Goal: Register for event/course

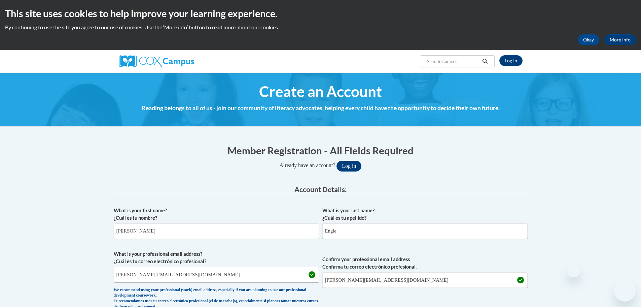
select select "fbf2d438-af2f-41f8-98f1-81c410e29de3"
select select "ad49bcad-a171-4b2e-b99c-48b446064914"
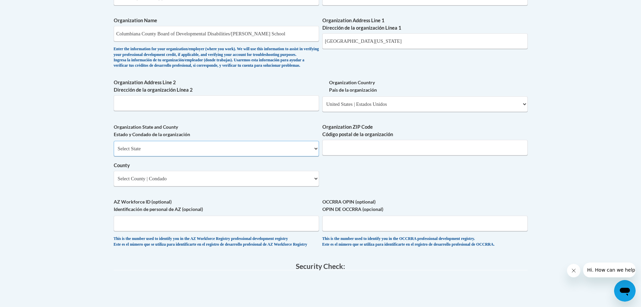
click at [276, 155] on select "Select State Alabama Alaska Arizona Arkansas California Colorado Connecticut De…" at bounding box center [216, 148] width 205 height 15
select select "Ohio"
click at [114, 152] on select "Select State Alabama Alaska Arizona Arkansas California Colorado Connecticut De…" at bounding box center [216, 148] width 205 height 15
click at [479, 49] on div "Organization Address Line 1 Dirección de la organización Línea 1 35947 State Ro…" at bounding box center [425, 35] width 205 height 37
click at [315, 186] on select "Select County Adams Allen Ashland Ashtabula Athens Auglaize Belmont Brown Butle…" at bounding box center [216, 178] width 205 height 15
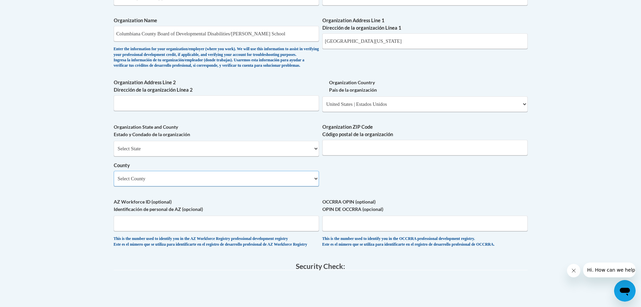
select select "Columbiana"
click at [114, 182] on select "Select County Adams Allen Ashland Ashtabula Athens Auglaize Belmont Brown Butle…" at bounding box center [216, 178] width 205 height 15
click at [364, 155] on input "Organization ZIP Code Código postal de la organización" at bounding box center [425, 147] width 205 height 15
type input "44432"
click at [422, 187] on div "What is your first name? ¿Cuál es tu nombre? Rachel What is your last name? ¿Cu…" at bounding box center [321, 10] width 414 height 488
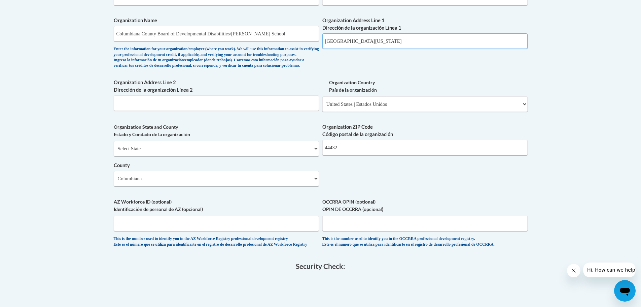
click at [445, 47] on input "35947 State Route 172, Lisbon, Ohio 44432" at bounding box center [425, 40] width 205 height 15
click at [446, 44] on input "35947 State Route 172, Lisbon, Ohio 44432" at bounding box center [425, 40] width 205 height 15
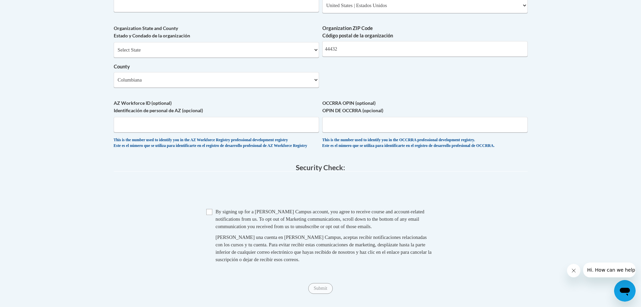
scroll to position [539, 0]
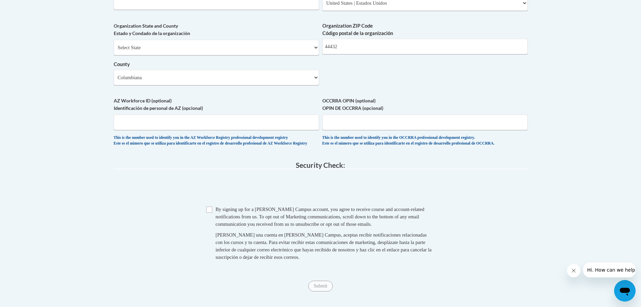
type input "35947 State Route 172"
click at [369, 130] on input "OCCRRA OPIN (optional) OPIN DE OCCRRA (opcional)" at bounding box center [425, 121] width 205 height 15
click at [348, 130] on input "OCCRRA OPIN (optional) OPIN DE OCCRRA (opcional)" at bounding box center [425, 121] width 205 height 15
paste input "1148-4927"
type input "1148-4927"
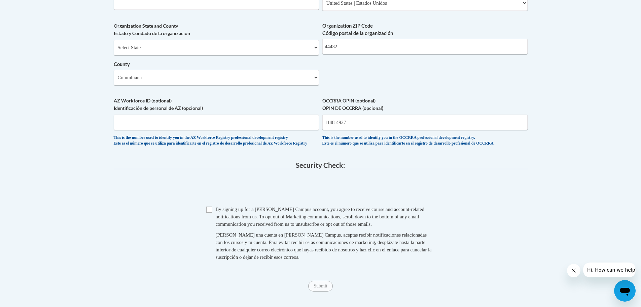
click at [422, 196] on span at bounding box center [321, 189] width 414 height 26
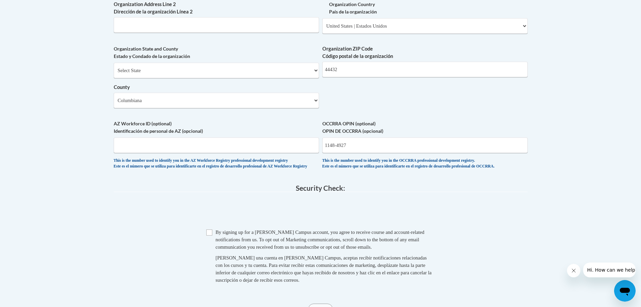
scroll to position [606, 0]
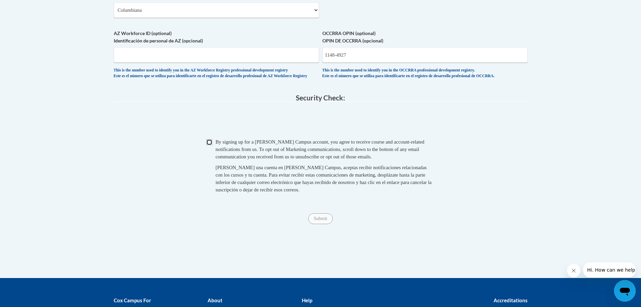
click at [211, 145] on input "Checkbox" at bounding box center [209, 142] width 6 height 6
checkbox input "true"
click at [323, 224] on input "Submit" at bounding box center [320, 218] width 24 height 11
click at [369, 63] on input "1148-4927" at bounding box center [425, 54] width 205 height 15
click at [387, 79] on div "This is the number used to identify you in the OCCRRA professional development …" at bounding box center [425, 73] width 205 height 11
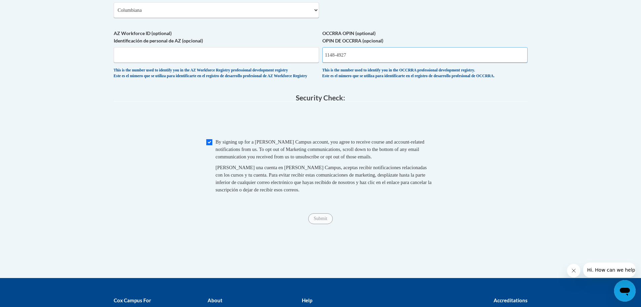
click at [360, 63] on input "1148-4927" at bounding box center [425, 54] width 205 height 15
click at [337, 63] on input "1148-4927" at bounding box center [425, 54] width 205 height 15
click at [351, 63] on input "1148-4927" at bounding box center [425, 54] width 205 height 15
type input "1"
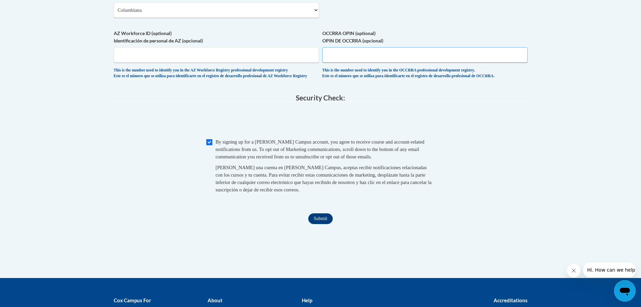
click at [353, 63] on input "OCCRRA OPIN (optional) OPIN DE OCCRRA (opcional)" at bounding box center [425, 54] width 205 height 15
paste input "OPIN: 1148-4927"
click at [321, 224] on input "Submit" at bounding box center [320, 218] width 24 height 11
click at [339, 63] on input "OPIN: 1148-4927" at bounding box center [425, 54] width 205 height 15
click at [357, 79] on div "This is the number used to identify you in the OCCRRA professional development …" at bounding box center [425, 73] width 205 height 11
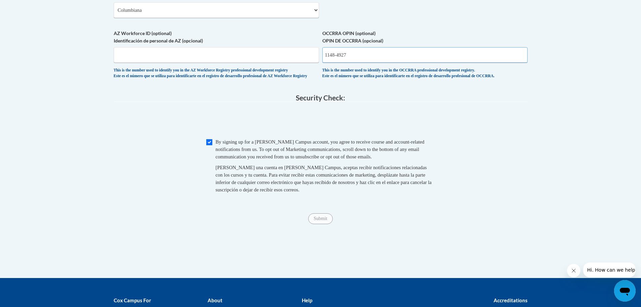
click at [337, 63] on input "1148-4927" at bounding box center [425, 54] width 205 height 15
type input "11484927"
click at [323, 224] on input "Submit" at bounding box center [320, 218] width 24 height 11
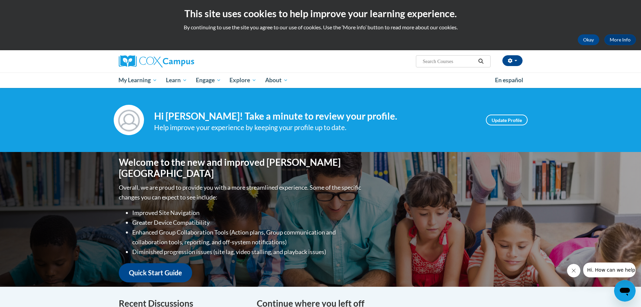
click at [447, 62] on input "Search..." at bounding box center [449, 61] width 54 height 8
type input "sharing ideas through writing"
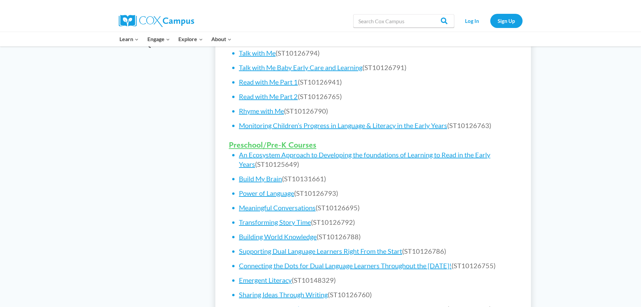
scroll to position [303, 0]
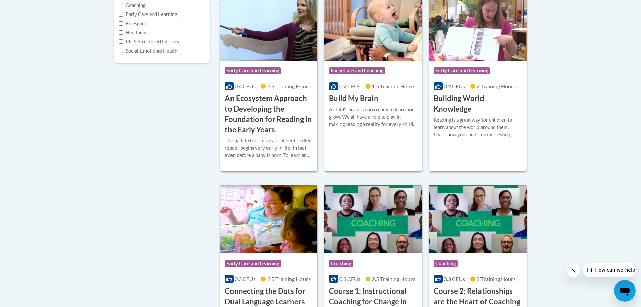
scroll to position [168, 0]
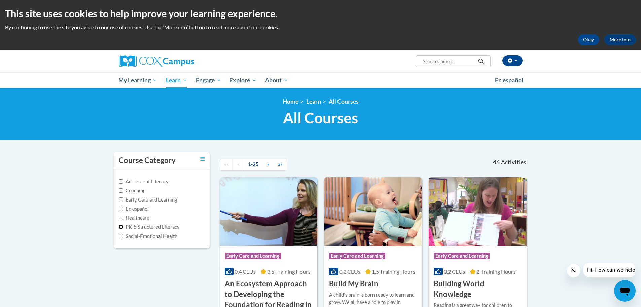
click at [121, 227] on input "PK-5 Structured Literacy" at bounding box center [121, 227] width 4 height 4
checkbox input "true"
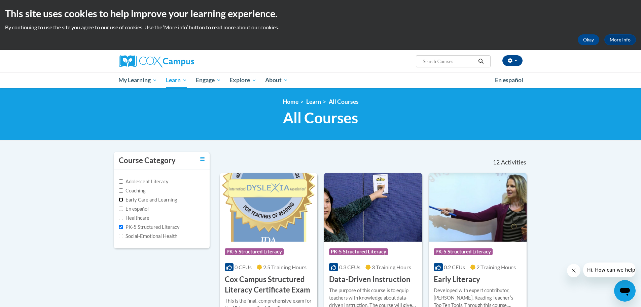
click at [121, 200] on input "Early Care and Learning" at bounding box center [121, 199] width 4 height 4
checkbox input "true"
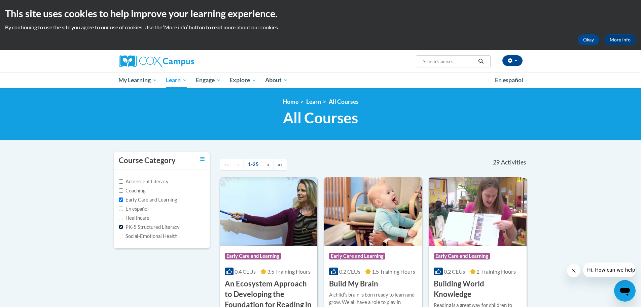
click at [123, 225] on input "PK-5 Structured Literacy" at bounding box center [121, 227] width 4 height 4
checkbox input "false"
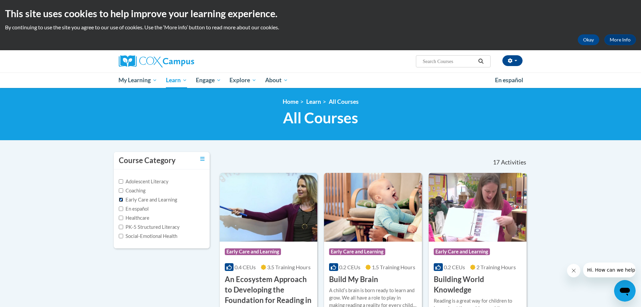
click at [121, 201] on input "Early Care and Learning" at bounding box center [121, 199] width 4 height 4
checkbox input "false"
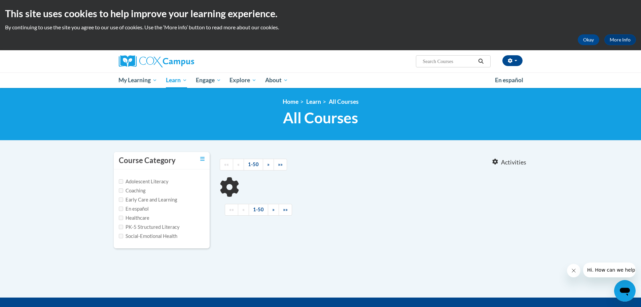
type input "sharing ideas through writing"
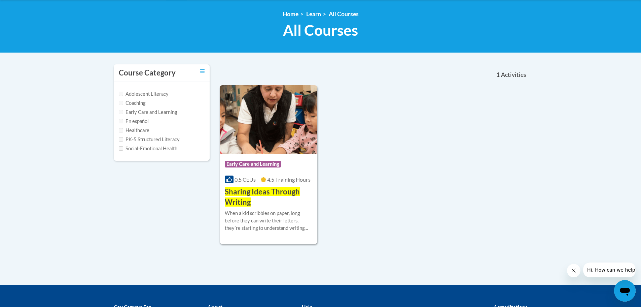
scroll to position [101, 0]
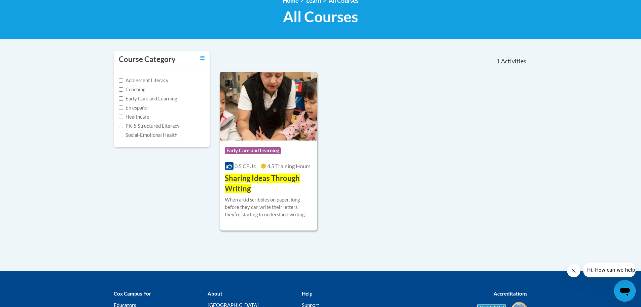
click at [275, 178] on span "Sharing Ideas Through Writing" at bounding box center [262, 183] width 75 height 20
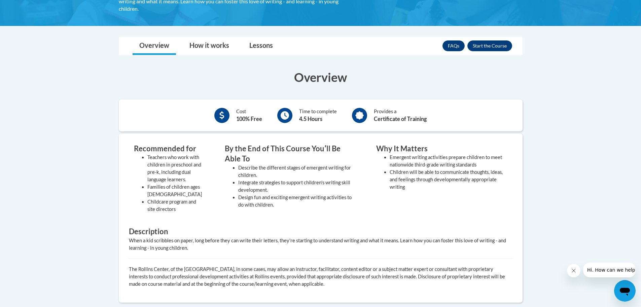
scroll to position [34, 0]
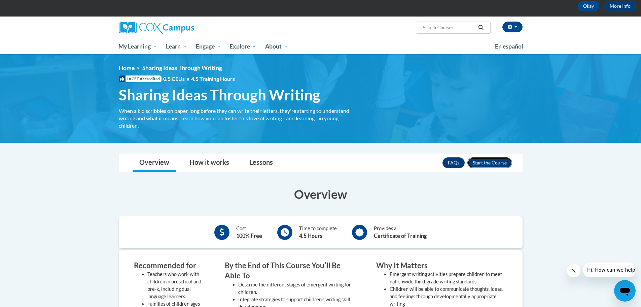
click at [483, 166] on button "Enroll" at bounding box center [490, 162] width 45 height 11
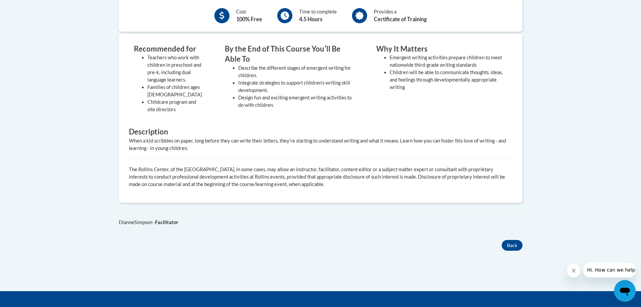
scroll to position [269, 0]
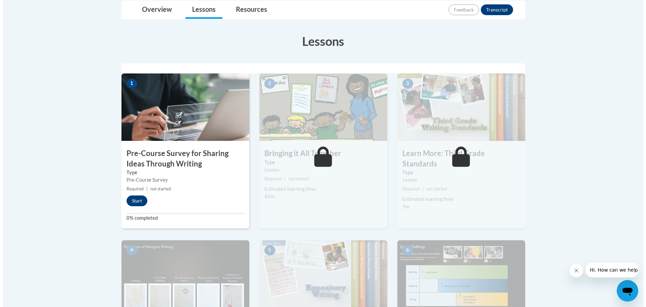
scroll to position [168, 0]
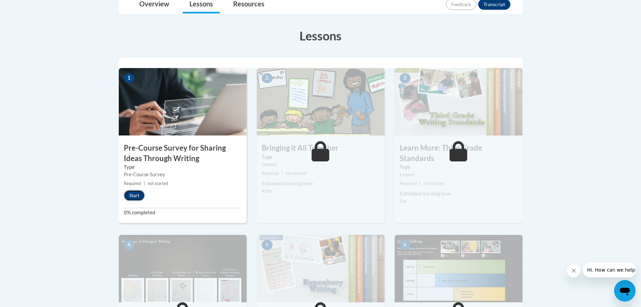
click at [135, 194] on button "Start" at bounding box center [134, 195] width 21 height 11
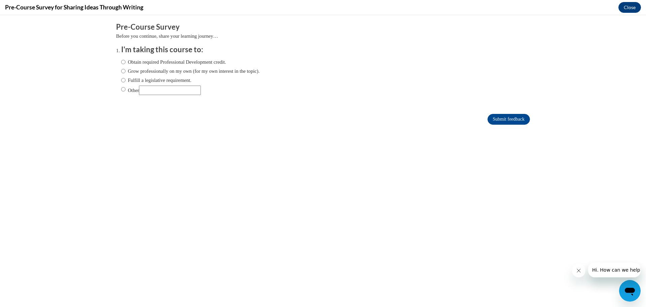
scroll to position [0, 0]
click at [121, 62] on input "Obtain required Professional Development credit." at bounding box center [123, 61] width 4 height 7
radio input "true"
click at [518, 120] on input "Submit feedback" at bounding box center [509, 119] width 42 height 11
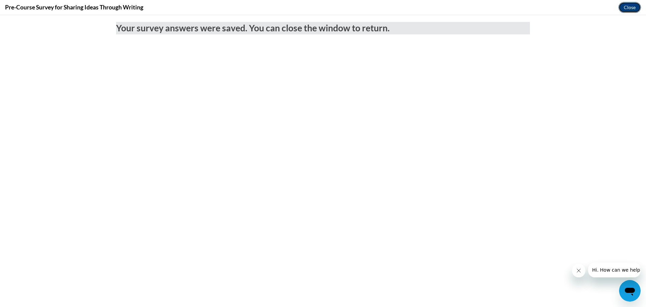
click at [637, 10] on button "Close" at bounding box center [630, 7] width 23 height 11
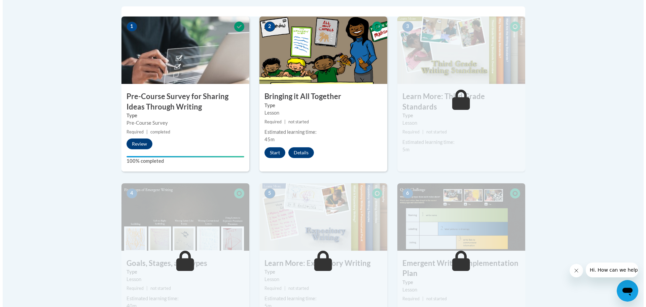
scroll to position [202, 0]
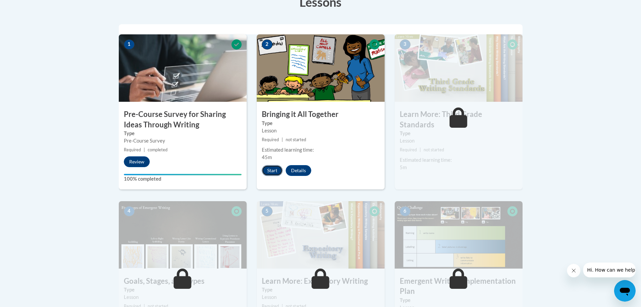
click at [271, 170] on button "Start" at bounding box center [272, 170] width 21 height 11
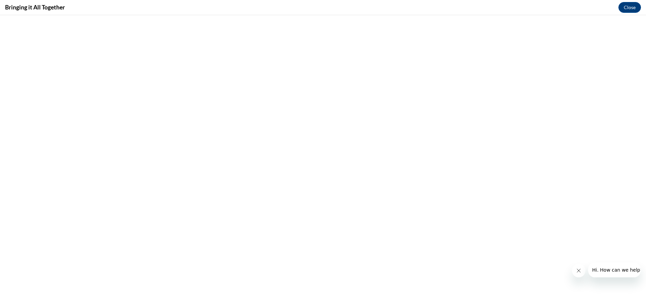
click at [578, 271] on icon "Close message from company" at bounding box center [578, 270] width 5 height 5
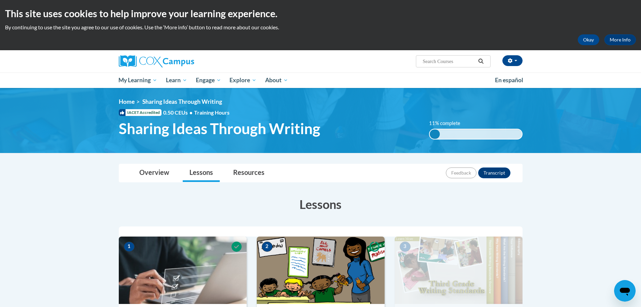
scroll to position [34, 0]
